Goal: Use online tool/utility: Utilize a website feature to perform a specific function

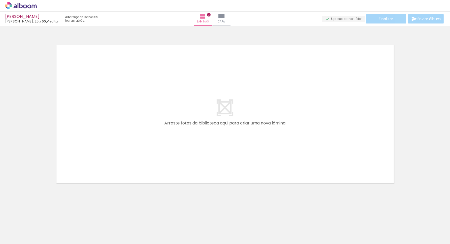
scroll to position [0, 1034]
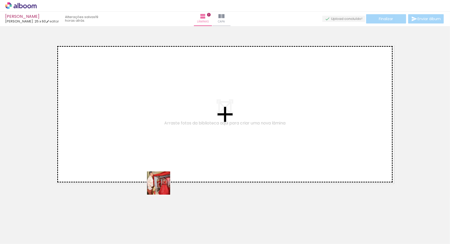
drag, startPoint x: 178, startPoint y: 232, endPoint x: 143, endPoint y: 154, distance: 85.3
click at [145, 155] on quentale-workspace at bounding box center [225, 122] width 450 height 244
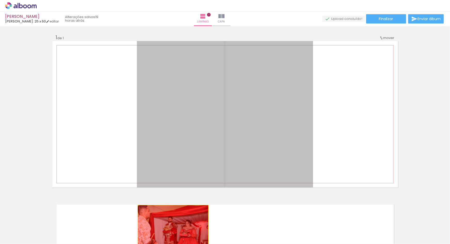
drag, startPoint x: 233, startPoint y: 144, endPoint x: 163, endPoint y: 239, distance: 117.3
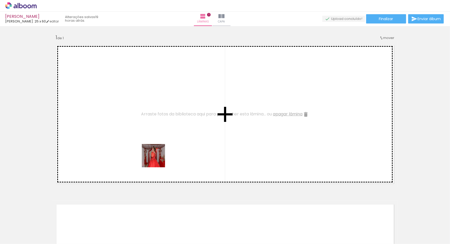
drag, startPoint x: 203, startPoint y: 230, endPoint x: 157, endPoint y: 159, distance: 83.7
click at [157, 159] on quentale-workspace at bounding box center [225, 122] width 450 height 244
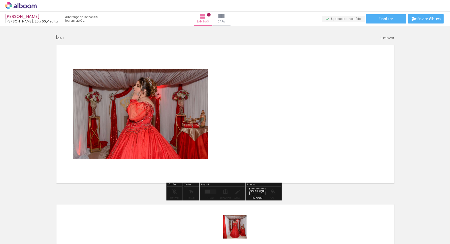
drag, startPoint x: 239, startPoint y: 231, endPoint x: 311, endPoint y: 174, distance: 92.0
click at [259, 147] on quentale-workspace at bounding box center [225, 122] width 450 height 244
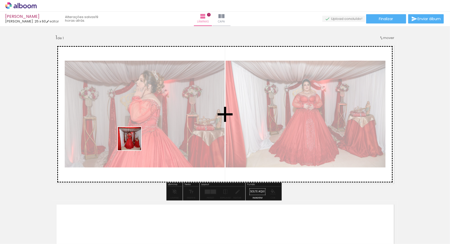
drag, startPoint x: 263, startPoint y: 230, endPoint x: 224, endPoint y: 180, distance: 62.5
click at [132, 135] on quentale-workspace at bounding box center [225, 122] width 450 height 244
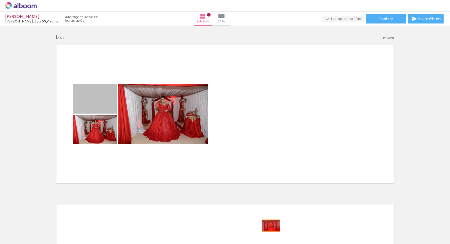
drag, startPoint x: 94, startPoint y: 104, endPoint x: 268, endPoint y: 227, distance: 212.2
click at [268, 227] on quentale-workspace at bounding box center [225, 122] width 450 height 244
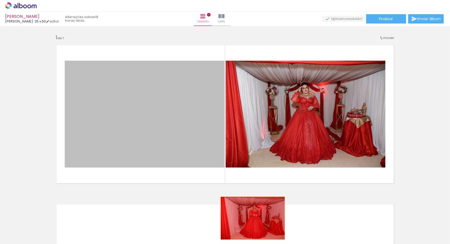
drag, startPoint x: 158, startPoint y: 130, endPoint x: 249, endPoint y: 224, distance: 131.1
click at [249, 224] on quentale-workspace at bounding box center [225, 122] width 450 height 244
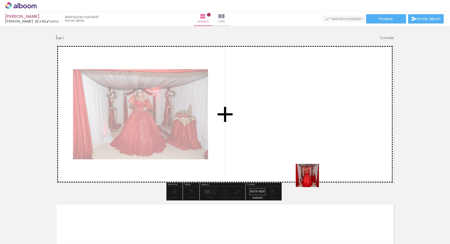
drag, startPoint x: 380, startPoint y: 231, endPoint x: 305, endPoint y: 168, distance: 97.9
click at [305, 168] on quentale-workspace at bounding box center [225, 122] width 450 height 244
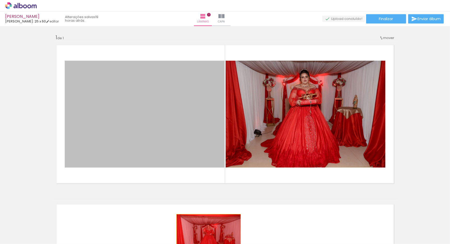
drag, startPoint x: 185, startPoint y: 142, endPoint x: 207, endPoint y: 236, distance: 96.7
click at [207, 236] on quentale-workspace at bounding box center [225, 122] width 450 height 244
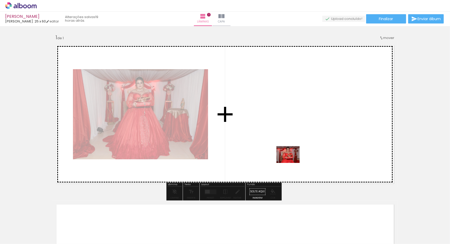
drag, startPoint x: 406, startPoint y: 228, endPoint x: 297, endPoint y: 153, distance: 132.4
click at [297, 153] on quentale-workspace at bounding box center [225, 122] width 450 height 244
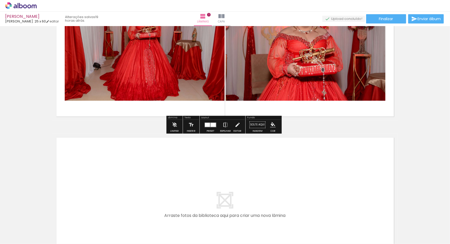
scroll to position [73, 0]
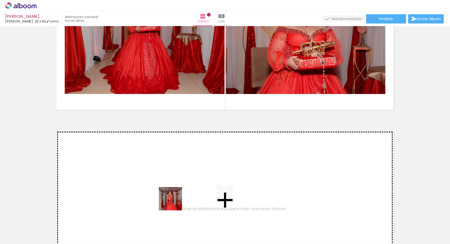
drag, startPoint x: 206, startPoint y: 229, endPoint x: 255, endPoint y: 238, distance: 50.5
click at [138, 179] on quentale-workspace at bounding box center [225, 122] width 450 height 244
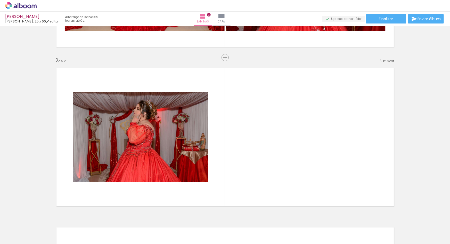
scroll to position [154, 0]
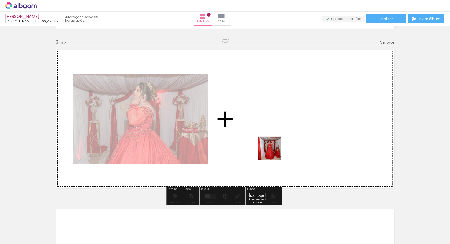
drag, startPoint x: 238, startPoint y: 230, endPoint x: 281, endPoint y: 229, distance: 43.1
click at [275, 150] on quentale-workspace at bounding box center [225, 122] width 450 height 244
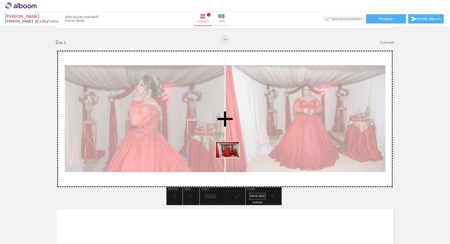
drag, startPoint x: 256, startPoint y: 231, endPoint x: 242, endPoint y: 159, distance: 72.5
click at [231, 156] on quentale-workspace at bounding box center [225, 122] width 450 height 244
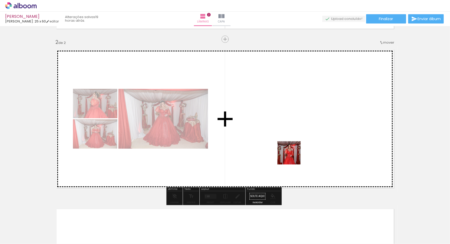
drag, startPoint x: 285, startPoint y: 227, endPoint x: 293, endPoint y: 156, distance: 71.3
click at [293, 156] on quentale-workspace at bounding box center [225, 122] width 450 height 244
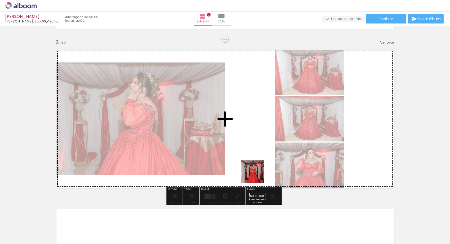
drag, startPoint x: 258, startPoint y: 186, endPoint x: 249, endPoint y: 147, distance: 39.7
click at [248, 148] on quentale-workspace at bounding box center [225, 122] width 450 height 244
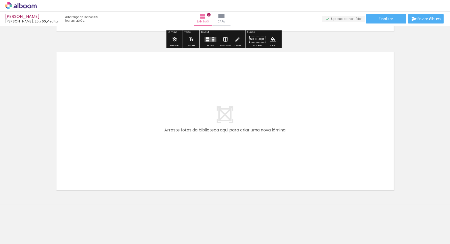
scroll to position [312, 0]
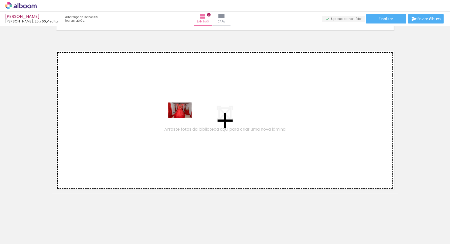
drag, startPoint x: 441, startPoint y: 226, endPoint x: 184, endPoint y: 118, distance: 278.9
click at [184, 118] on quentale-workspace at bounding box center [225, 122] width 450 height 244
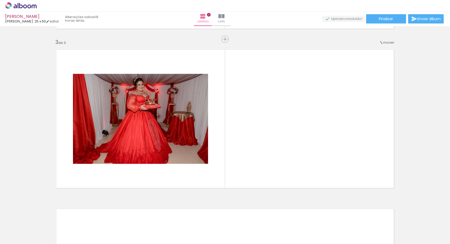
scroll to position [0, 1274]
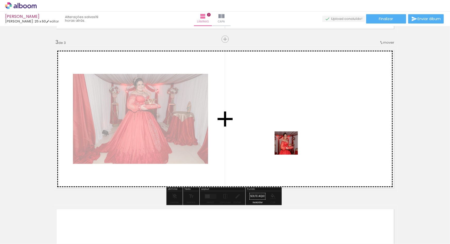
drag, startPoint x: 225, startPoint y: 232, endPoint x: 292, endPoint y: 144, distance: 111.2
click at [292, 144] on quentale-workspace at bounding box center [225, 122] width 450 height 244
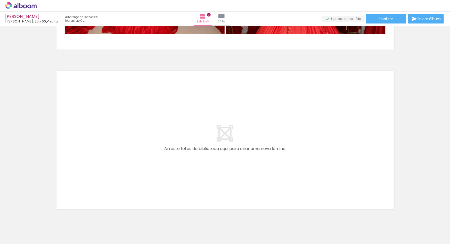
scroll to position [454, 0]
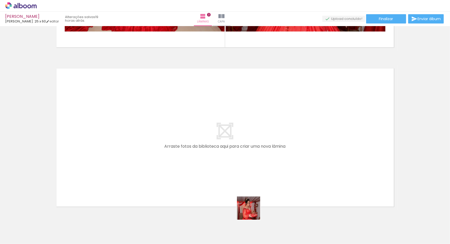
drag, startPoint x: 252, startPoint y: 212, endPoint x: 268, endPoint y: 227, distance: 21.3
click at [231, 192] on quentale-workspace at bounding box center [225, 122] width 450 height 244
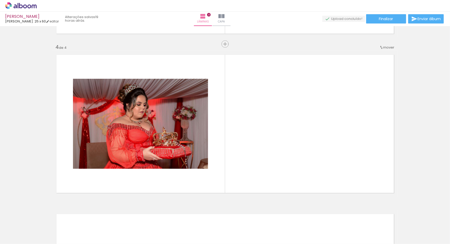
scroll to position [472, 0]
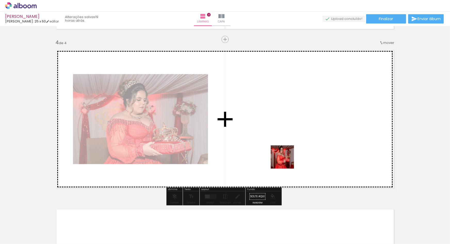
drag, startPoint x: 279, startPoint y: 227, endPoint x: 312, endPoint y: 217, distance: 34.0
click at [287, 160] on quentale-workspace at bounding box center [225, 122] width 450 height 244
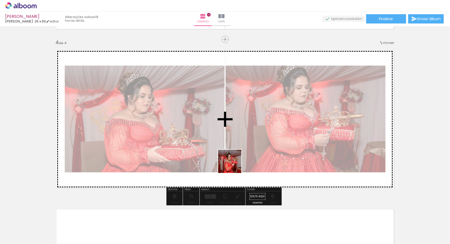
drag, startPoint x: 313, startPoint y: 232, endPoint x: 276, endPoint y: 187, distance: 57.7
click at [231, 161] on quentale-workspace at bounding box center [225, 122] width 450 height 244
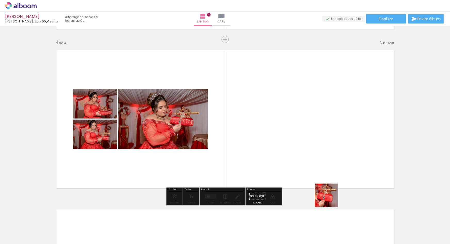
drag, startPoint x: 343, startPoint y: 226, endPoint x: 343, endPoint y: 212, distance: 13.7
click at [320, 165] on quentale-workspace at bounding box center [225, 122] width 450 height 244
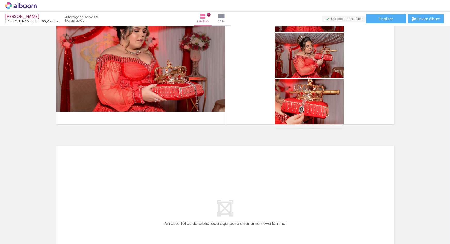
scroll to position [545, 0]
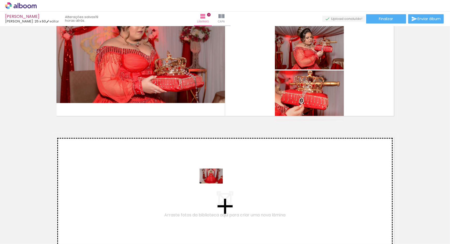
drag, startPoint x: 375, startPoint y: 230, endPoint x: 319, endPoint y: 222, distance: 56.9
click at [215, 184] on quentale-workspace at bounding box center [225, 122] width 450 height 244
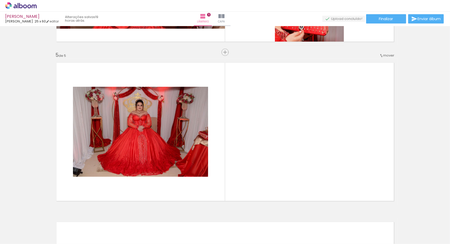
scroll to position [632, 0]
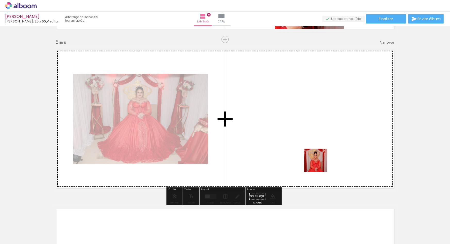
drag, startPoint x: 399, startPoint y: 232, endPoint x: 316, endPoint y: 160, distance: 109.7
click at [316, 160] on quentale-workspace at bounding box center [225, 122] width 450 height 244
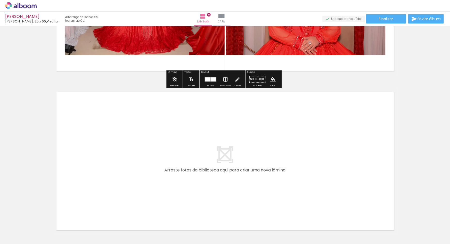
scroll to position [749, 0]
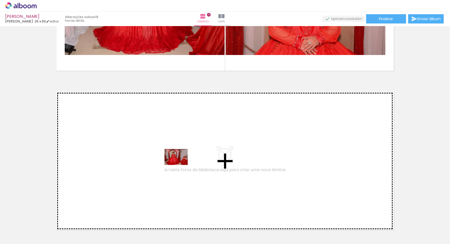
drag, startPoint x: 422, startPoint y: 231, endPoint x: 178, endPoint y: 164, distance: 253.3
click at [178, 164] on quentale-workspace at bounding box center [225, 122] width 450 height 244
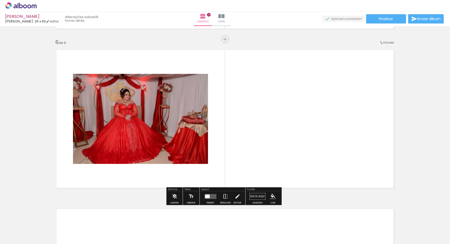
scroll to position [0, 1520]
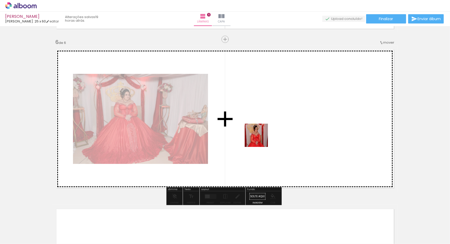
drag, startPoint x: 209, startPoint y: 228, endPoint x: 277, endPoint y: 191, distance: 77.8
click at [261, 137] on quentale-workspace at bounding box center [225, 122] width 450 height 244
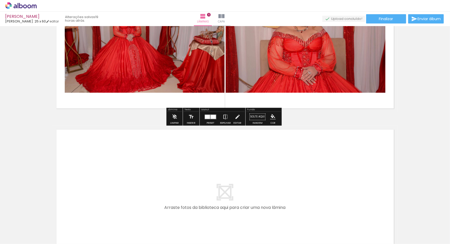
scroll to position [885, 0]
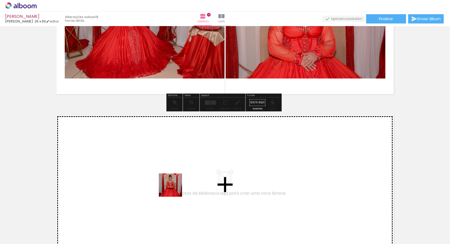
drag, startPoint x: 238, startPoint y: 227, endPoint x: 174, endPoint y: 189, distance: 73.8
click at [174, 189] on quentale-workspace at bounding box center [225, 122] width 450 height 244
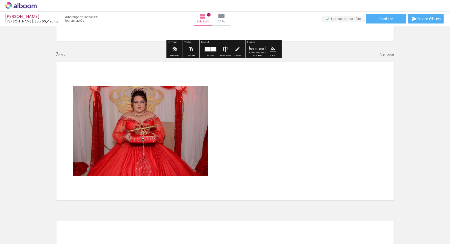
scroll to position [950, 0]
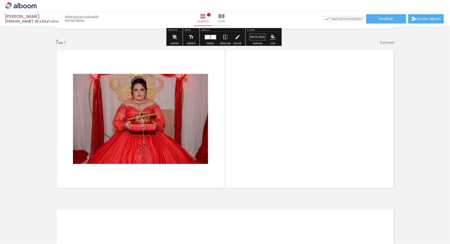
drag, startPoint x: 265, startPoint y: 216, endPoint x: 262, endPoint y: 167, distance: 49.1
click at [262, 167] on quentale-workspace at bounding box center [225, 122] width 450 height 244
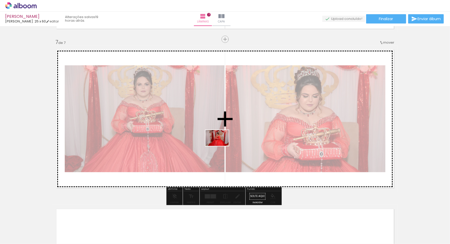
drag, startPoint x: 290, startPoint y: 235, endPoint x: 351, endPoint y: 193, distance: 73.5
click at [221, 145] on quentale-workspace at bounding box center [225, 122] width 450 height 244
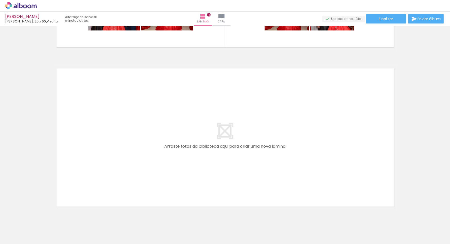
scroll to position [0, 2718]
